Goal: Task Accomplishment & Management: Manage account settings

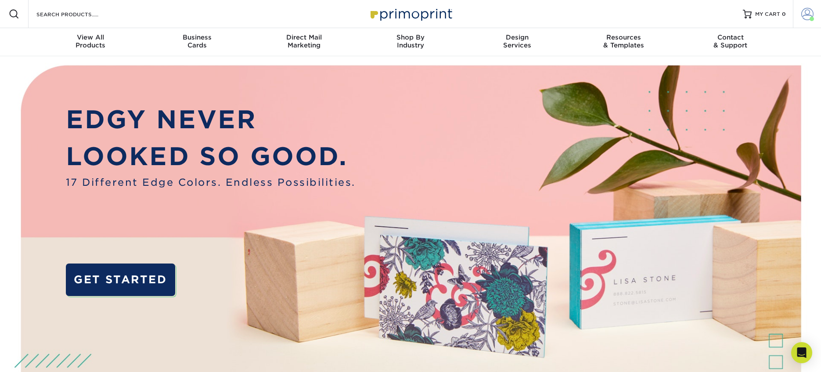
click at [805, 12] on span at bounding box center [807, 14] width 12 height 12
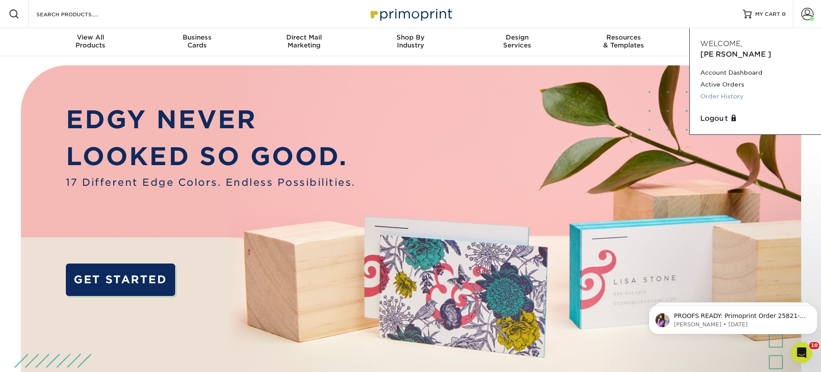
click at [711, 90] on link "Order History" at bounding box center [755, 96] width 110 height 12
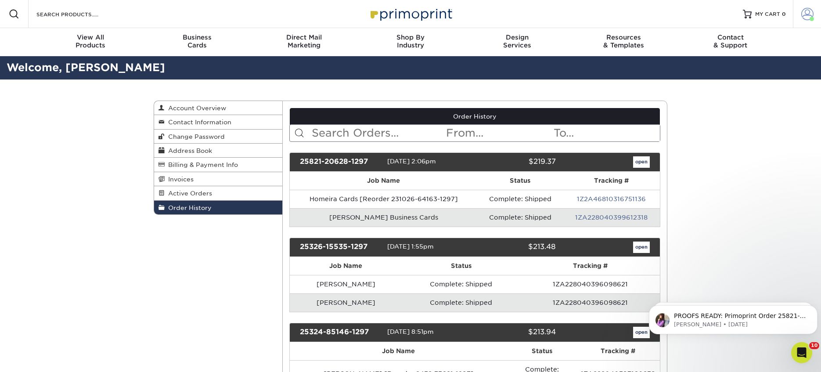
click at [813, 8] on span at bounding box center [807, 14] width 12 height 12
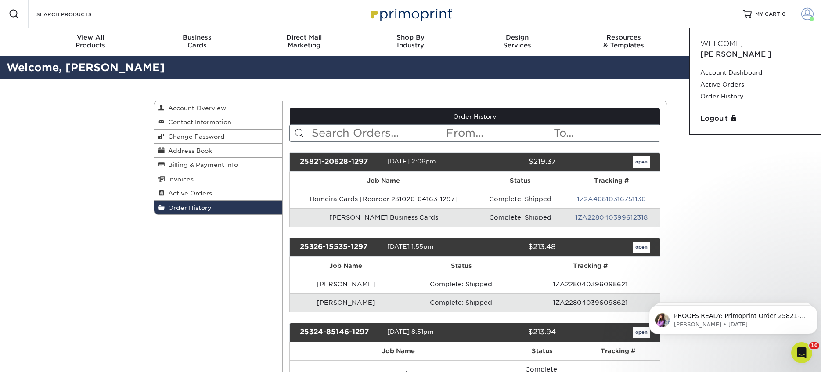
click at [813, 8] on span at bounding box center [807, 14] width 12 height 12
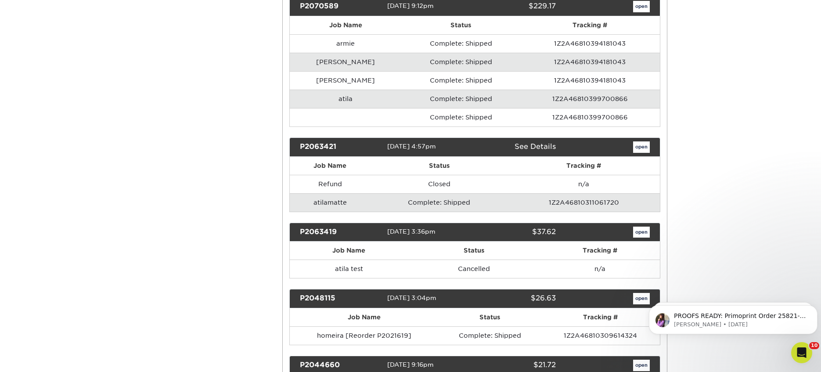
scroll to position [2282, 0]
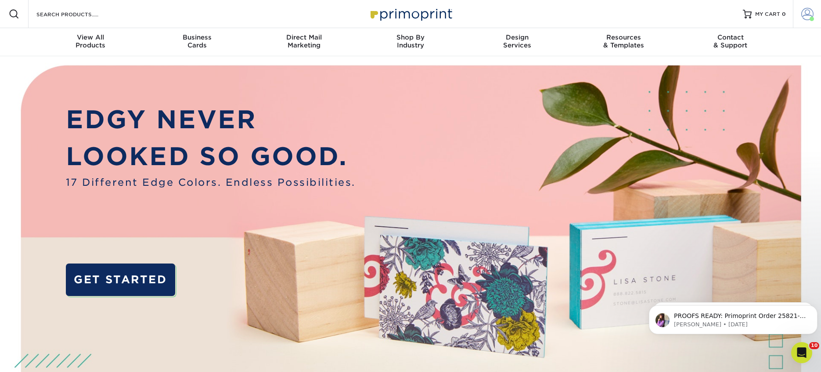
click at [806, 14] on span at bounding box center [807, 14] width 12 height 12
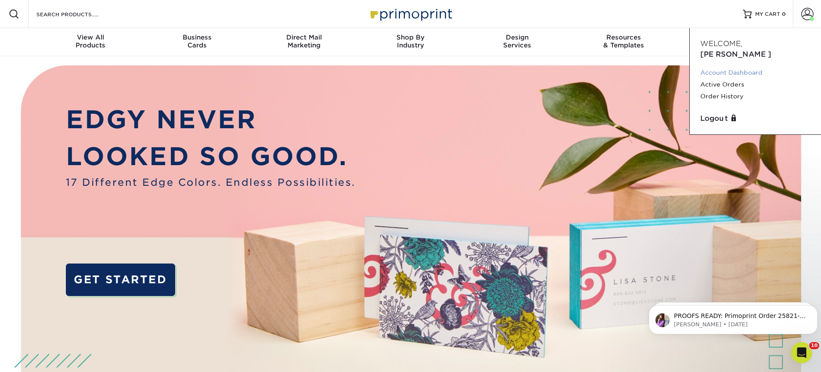
click at [722, 67] on link "Account Dashboard" at bounding box center [755, 73] width 110 height 12
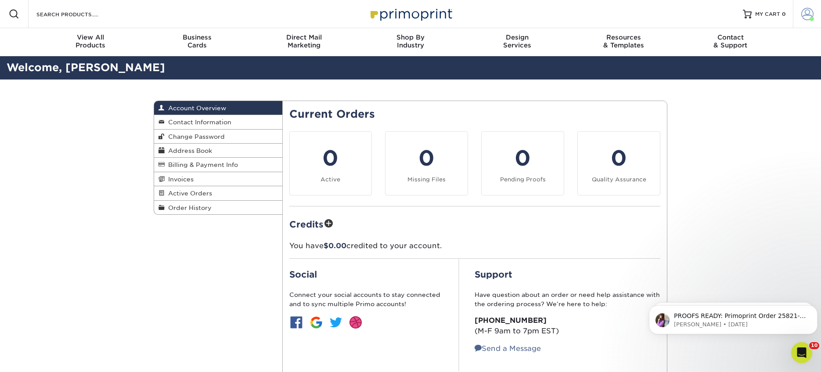
click at [810, 13] on span at bounding box center [807, 14] width 12 height 12
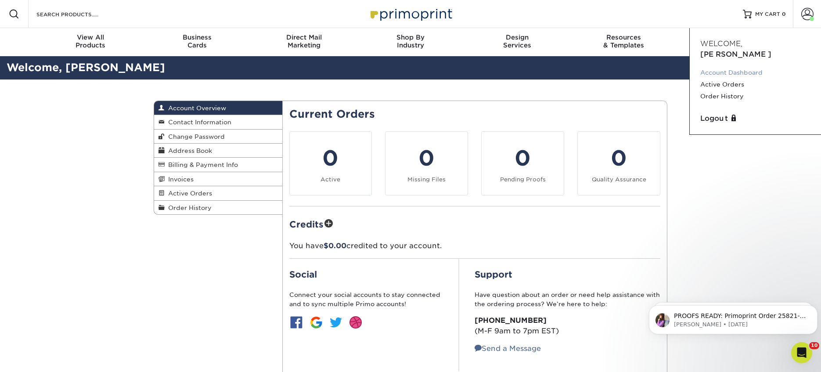
click at [720, 67] on link "Account Dashboard" at bounding box center [755, 73] width 110 height 12
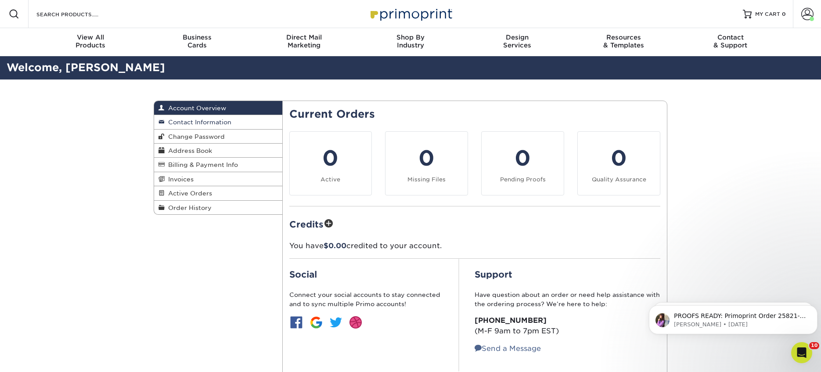
click at [190, 122] on span "Contact Information" at bounding box center [198, 121] width 67 height 7
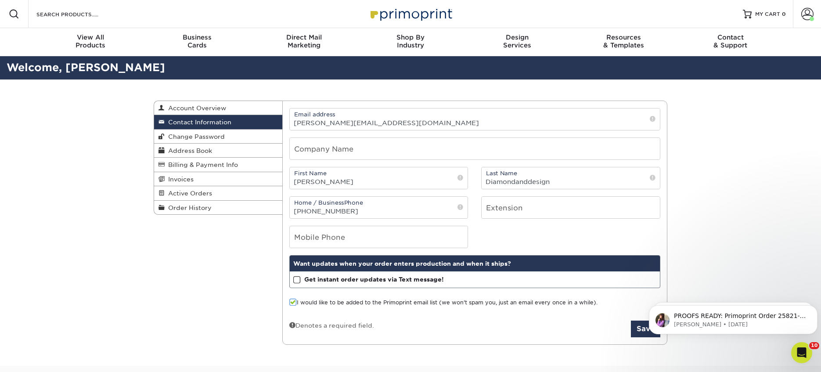
click at [764, 208] on div "Contact Information Account Overview Contact Information Change Password Addres…" at bounding box center [410, 222] width 821 height 287
click at [806, 11] on span at bounding box center [807, 14] width 12 height 12
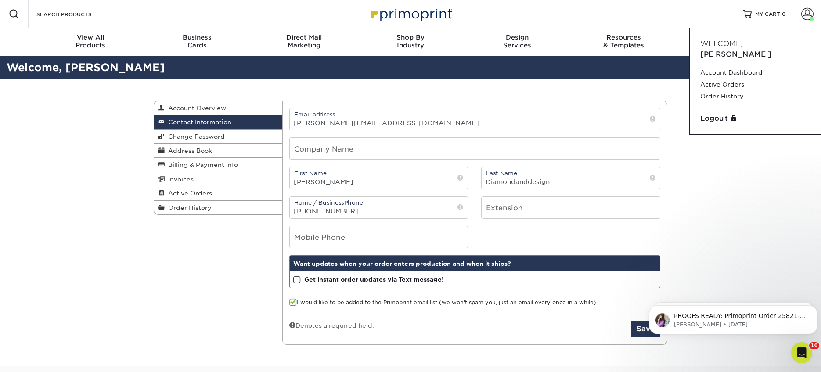
click at [562, 10] on div "Resources Menu Search Products Account Welcome, Jon Account Dashboard Active Or…" at bounding box center [410, 14] width 821 height 28
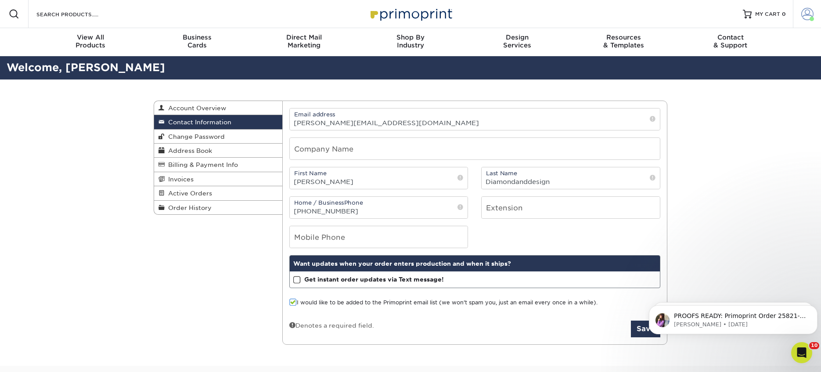
click at [808, 14] on span at bounding box center [807, 14] width 12 height 12
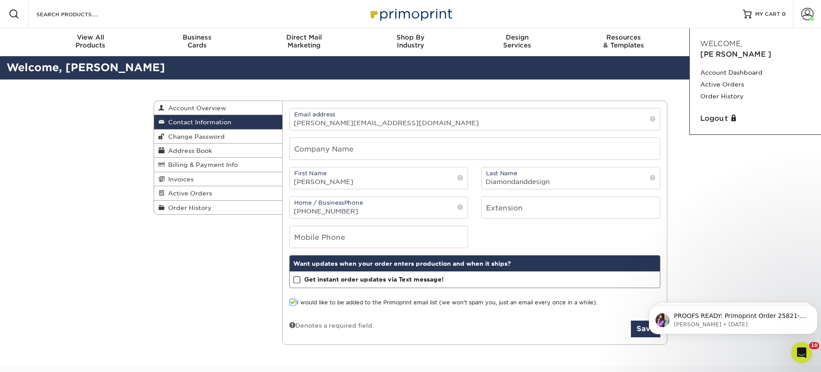
click at [120, 310] on div "Contact Information Account Overview Contact Information Change Password Addres…" at bounding box center [410, 222] width 821 height 287
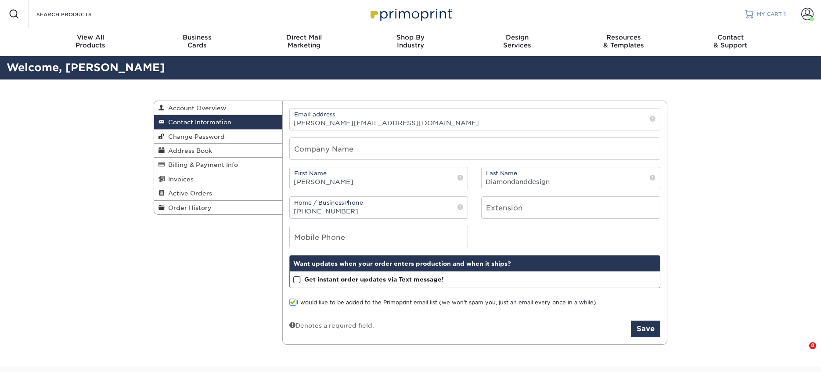
click at [781, 13] on span "MY CART" at bounding box center [769, 14] width 25 height 7
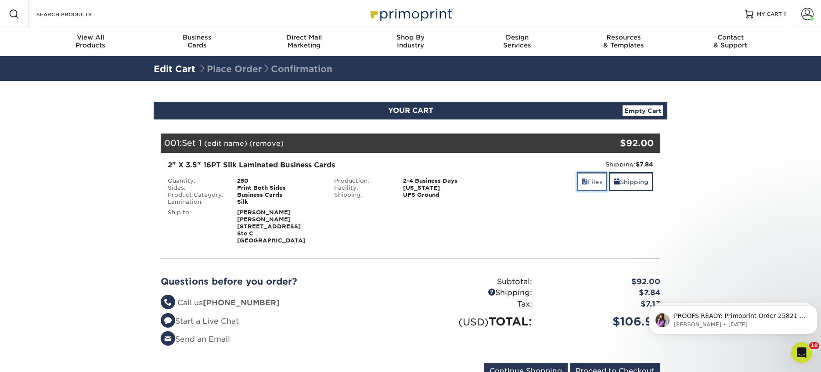
click at [590, 181] on link "Files" at bounding box center [592, 181] width 30 height 19
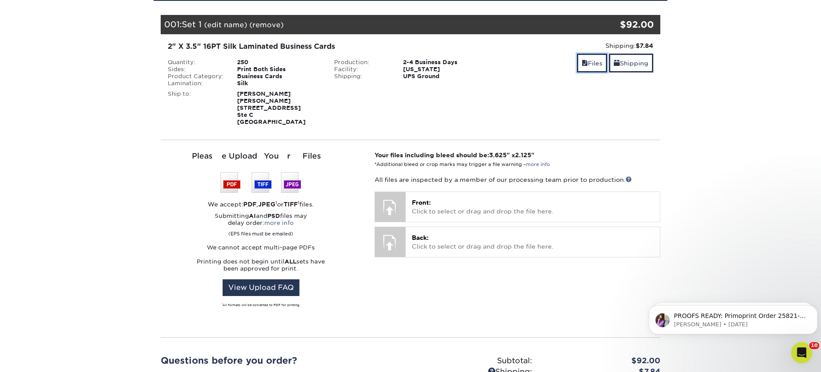
scroll to position [193, 0]
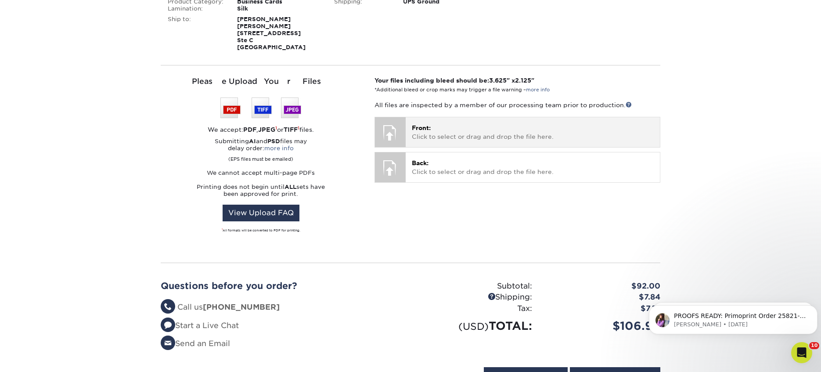
click at [422, 130] on span "Front:" at bounding box center [421, 127] width 19 height 7
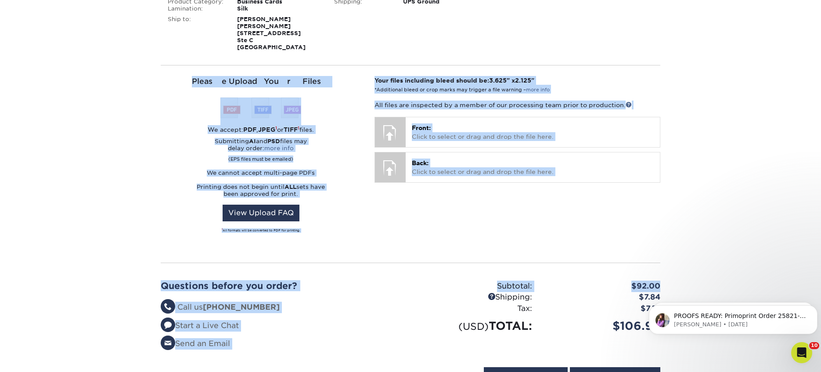
drag, startPoint x: 815, startPoint y: 275, endPoint x: 816, endPoint y: 27, distance: 248.0
click at [816, 27] on section "YOUR CART Empty Cart Your Cart is Empty View Account Active Orders Order Histor…" at bounding box center [410, 152] width 821 height 528
click at [748, 64] on section "YOUR CART Empty Cart Your Cart is Empty View Account Active Orders Order Histor…" at bounding box center [410, 152] width 821 height 528
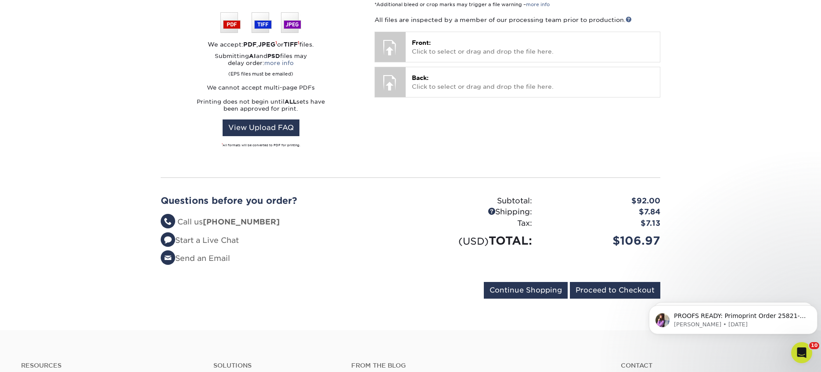
scroll to position [281, 0]
